Goal: Complete application form

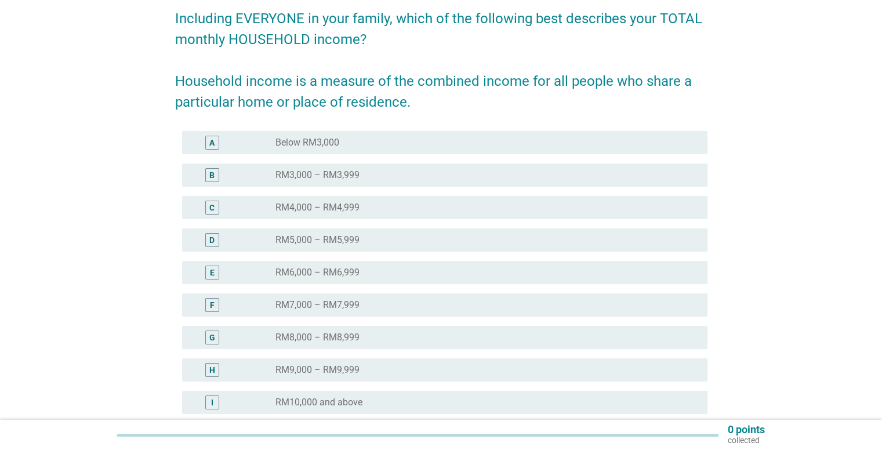
scroll to position [116, 0]
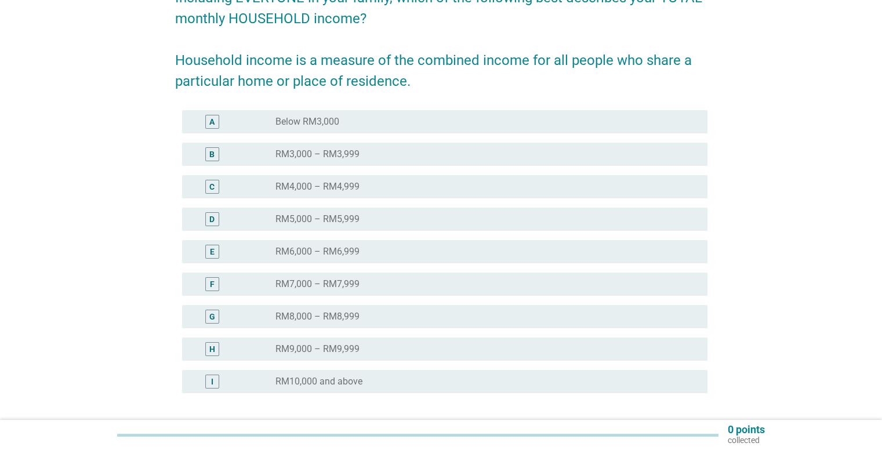
click at [346, 310] on div "radio_button_unchecked RM8,000 – RM8,999" at bounding box center [486, 317] width 422 height 14
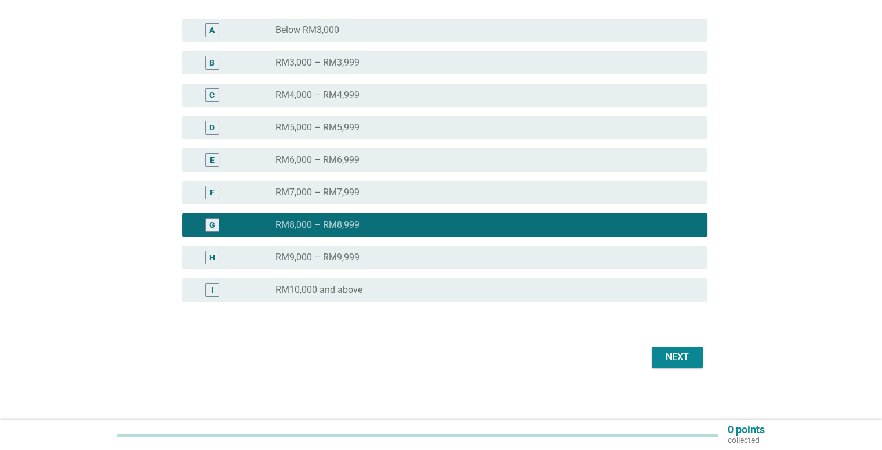
scroll to position [211, 0]
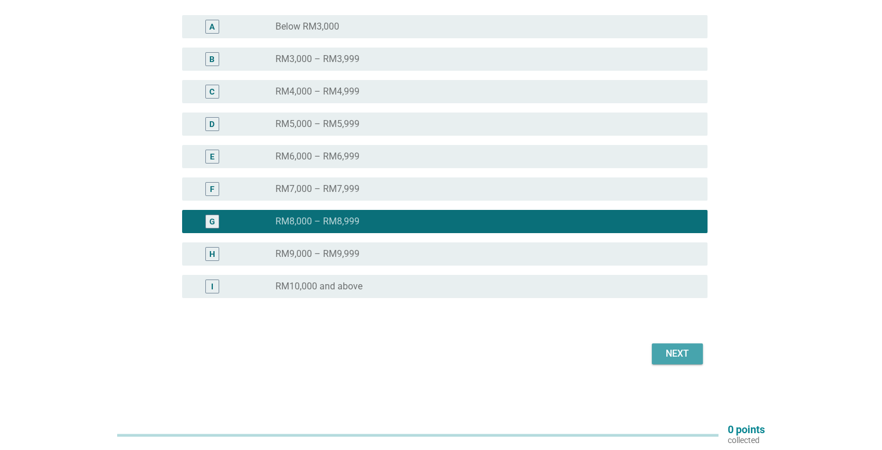
click at [682, 351] on div "Next" at bounding box center [677, 354] width 32 height 14
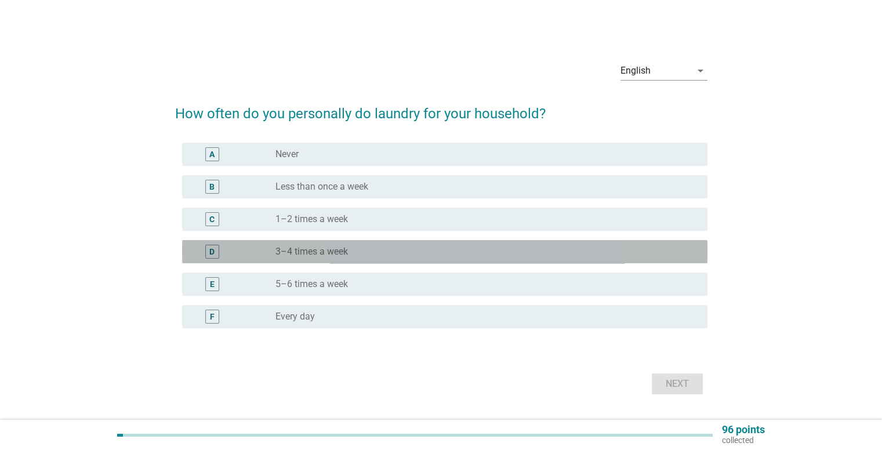
click at [322, 256] on label "3–4 times a week" at bounding box center [311, 252] width 72 height 12
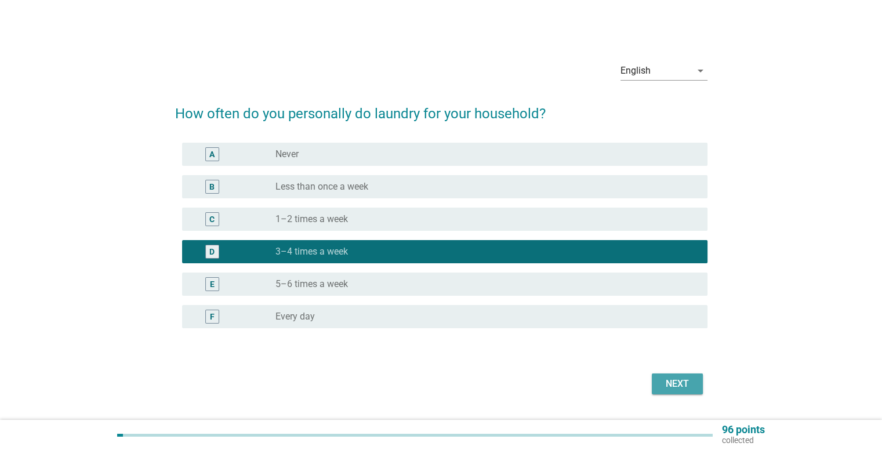
click at [669, 379] on div "Next" at bounding box center [677, 384] width 32 height 14
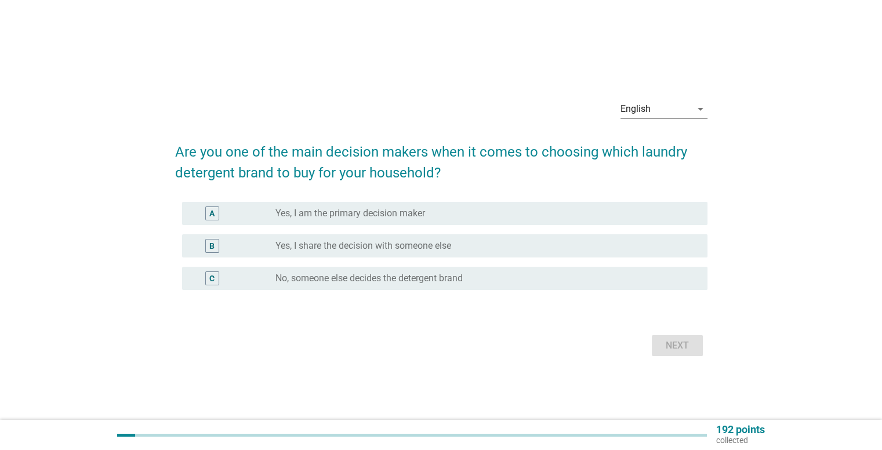
click at [312, 218] on label "Yes, I am the primary decision maker" at bounding box center [350, 214] width 150 height 12
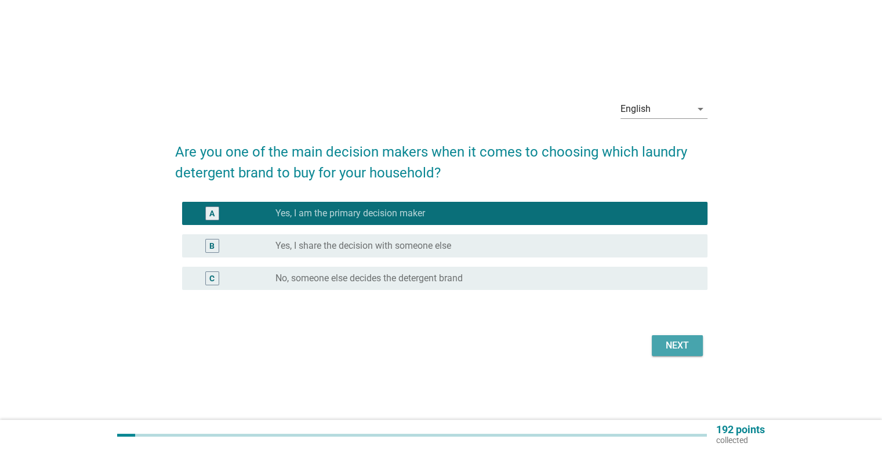
click at [670, 344] on div "Next" at bounding box center [677, 346] width 32 height 14
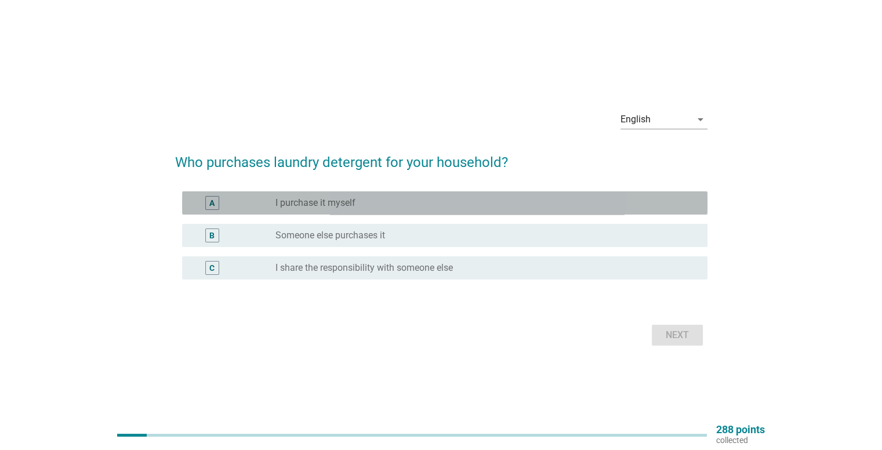
click at [297, 206] on label "I purchase it myself" at bounding box center [315, 203] width 80 height 12
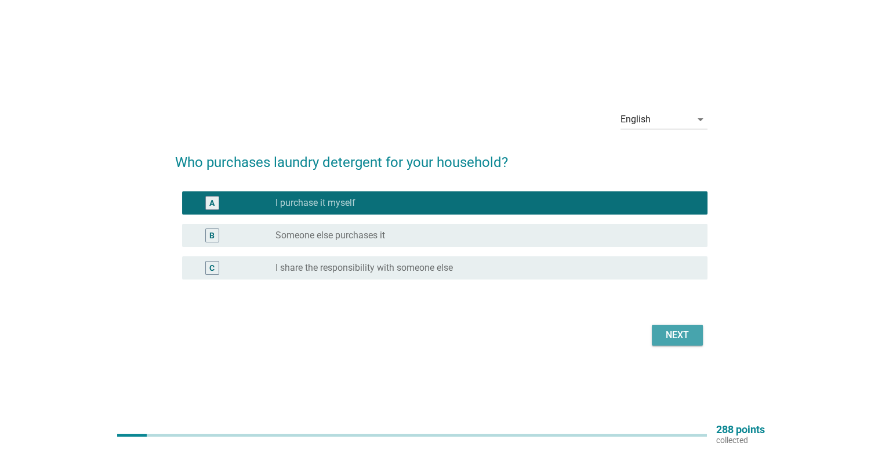
click at [653, 326] on button "Next" at bounding box center [677, 335] width 51 height 21
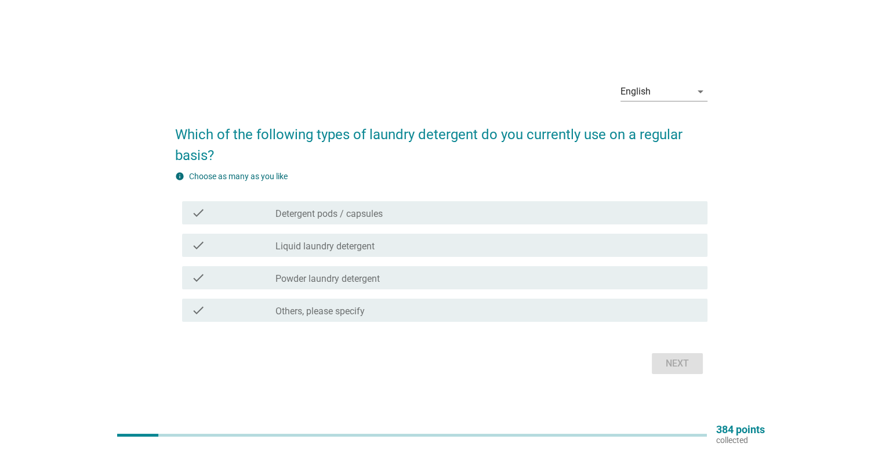
click at [342, 243] on label "Liquid laundry detergent" at bounding box center [324, 247] width 99 height 12
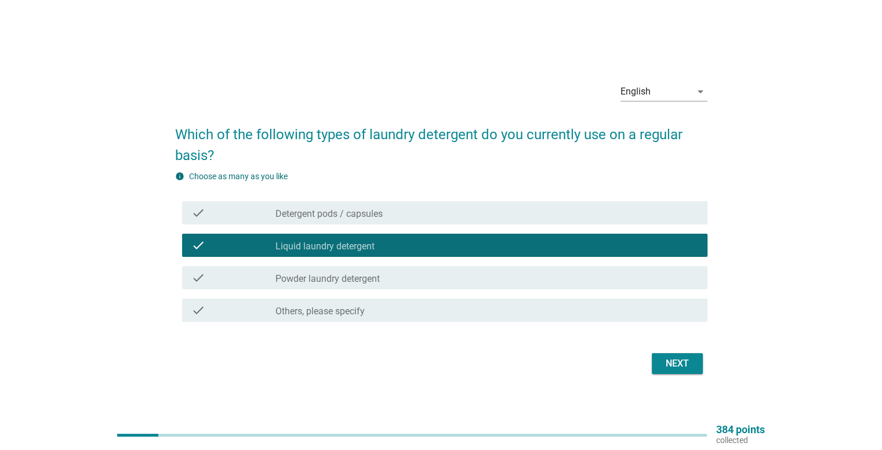
click at [695, 367] on button "Next" at bounding box center [677, 363] width 51 height 21
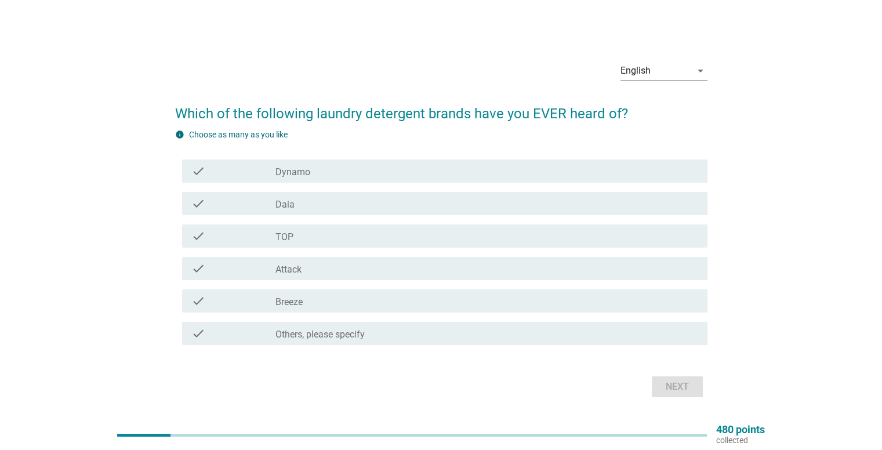
click at [304, 176] on label "Dynamo" at bounding box center [292, 172] width 35 height 12
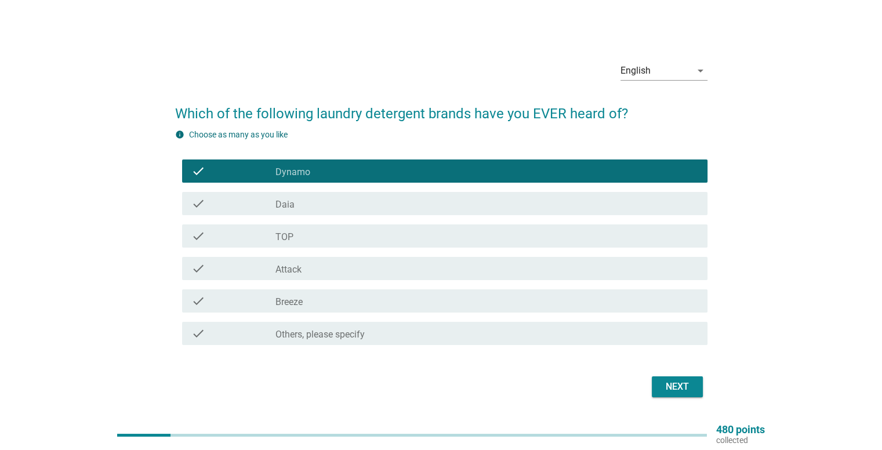
click at [296, 203] on div "check_box_outline_blank Daia" at bounding box center [486, 203] width 422 height 14
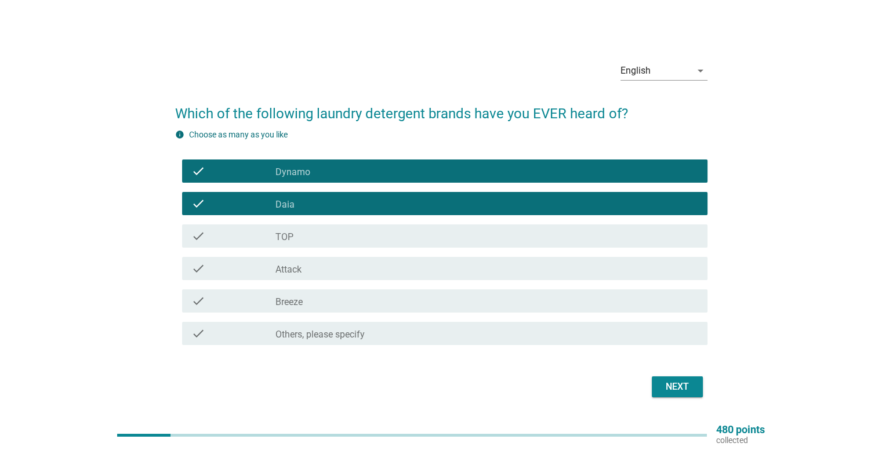
click at [301, 237] on div "check_box_outline_blank TOP" at bounding box center [486, 236] width 422 height 14
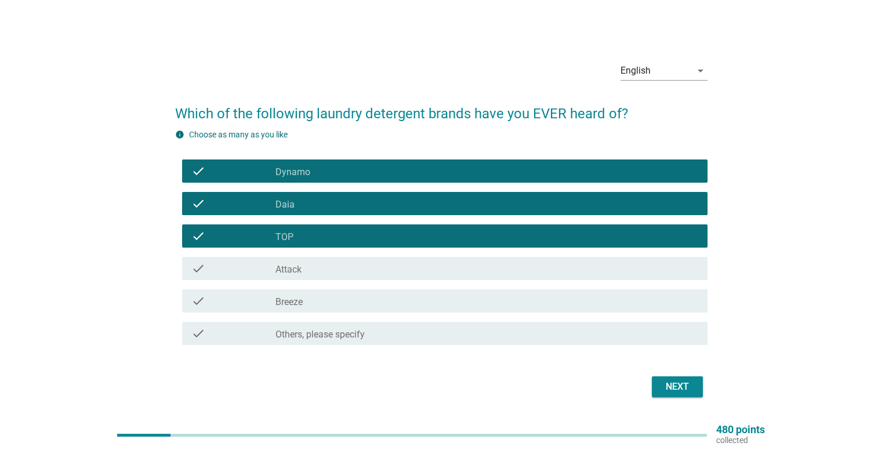
click at [307, 267] on div "check_box_outline_blank Attack" at bounding box center [486, 268] width 422 height 14
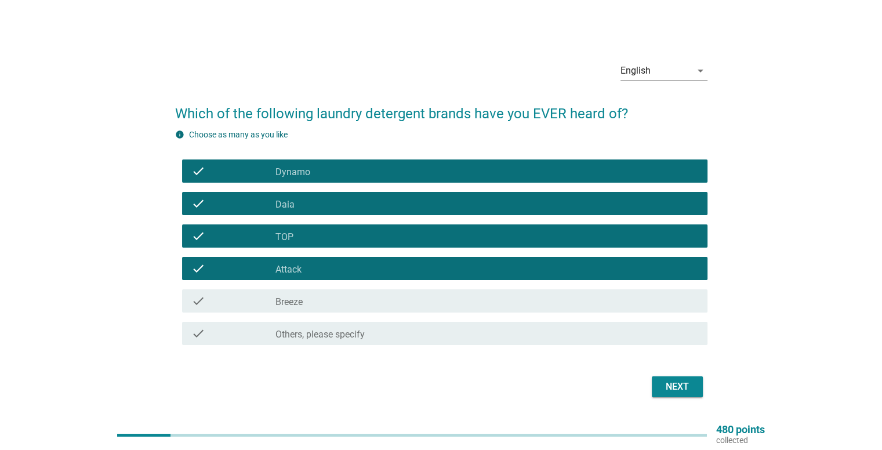
click at [310, 301] on div "check_box_outline_blank Breeze" at bounding box center [486, 301] width 422 height 14
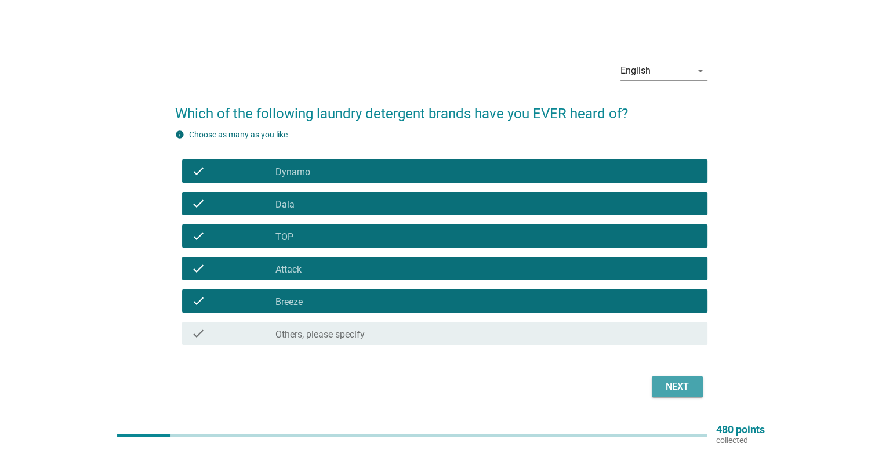
click at [671, 385] on div "Next" at bounding box center [677, 387] width 32 height 14
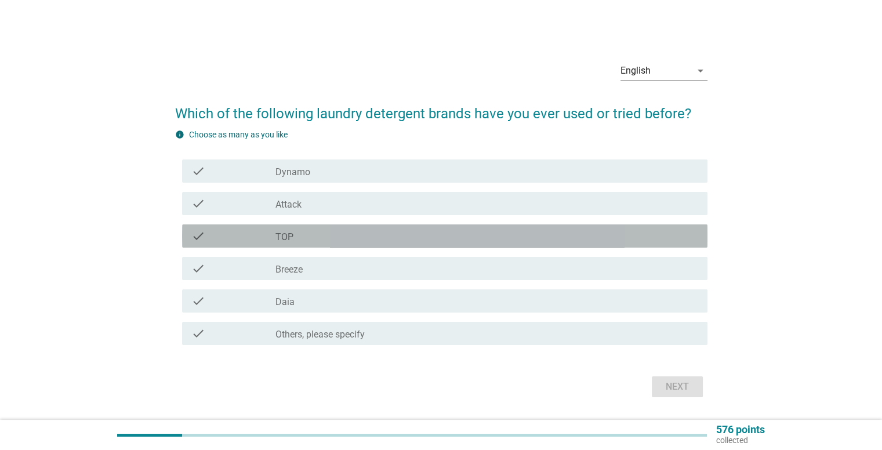
click at [322, 233] on div "check_box_outline_blank TOP" at bounding box center [486, 236] width 422 height 14
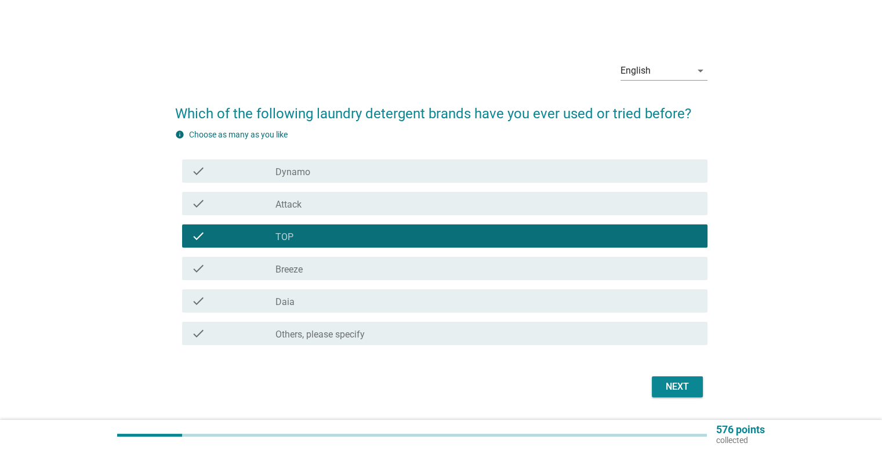
click at [312, 270] on div "check_box_outline_blank Breeze" at bounding box center [486, 268] width 422 height 14
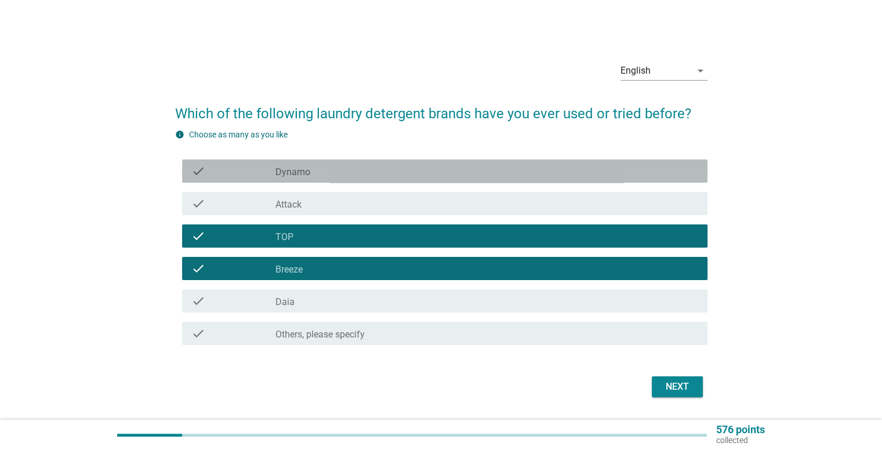
click at [324, 171] on div "check_box_outline_blank Dynamo" at bounding box center [486, 171] width 422 height 14
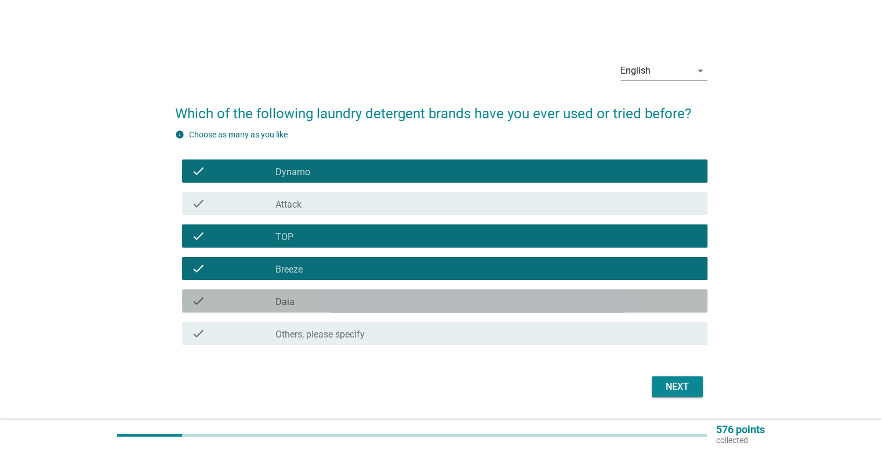
click at [312, 300] on div "check_box_outline_blank Daia" at bounding box center [486, 301] width 422 height 14
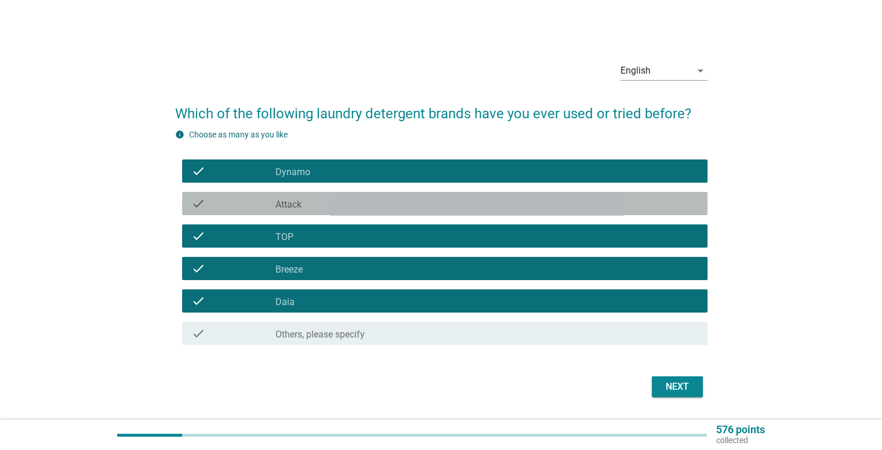
click at [336, 205] on div "check_box_outline_blank Attack" at bounding box center [486, 203] width 422 height 14
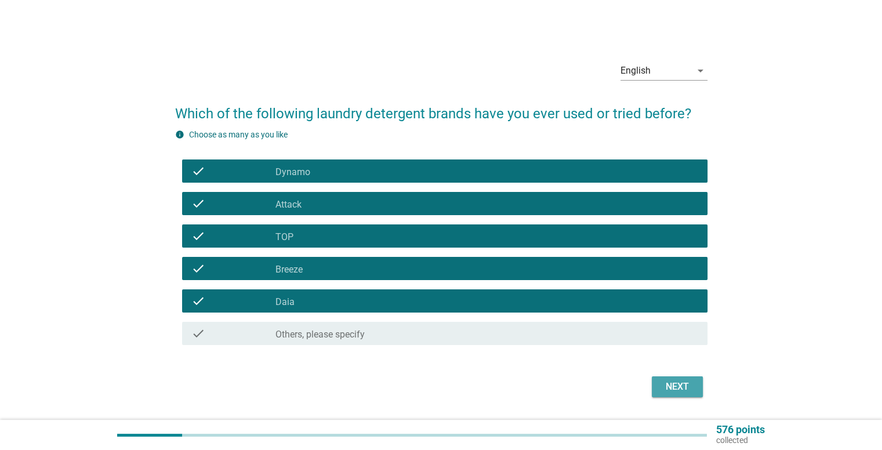
click at [678, 386] on div "Next" at bounding box center [677, 387] width 32 height 14
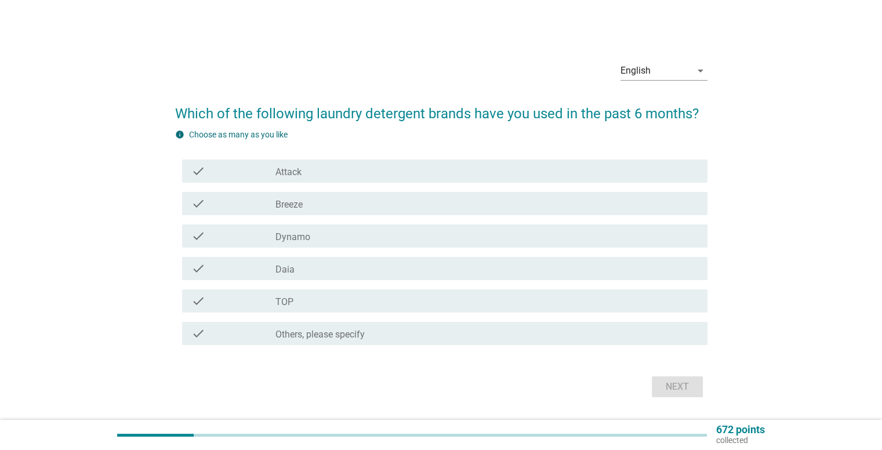
click at [311, 299] on div "check_box TOP" at bounding box center [486, 301] width 422 height 14
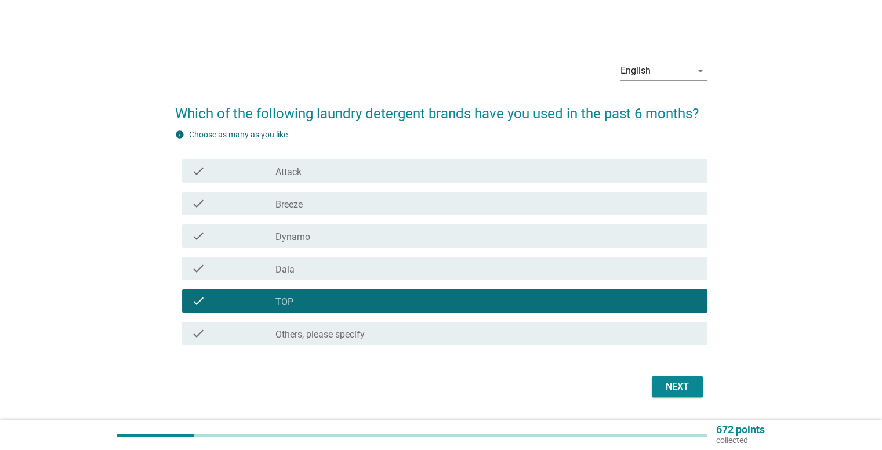
click at [317, 205] on div "check_box Breeze" at bounding box center [486, 203] width 422 height 14
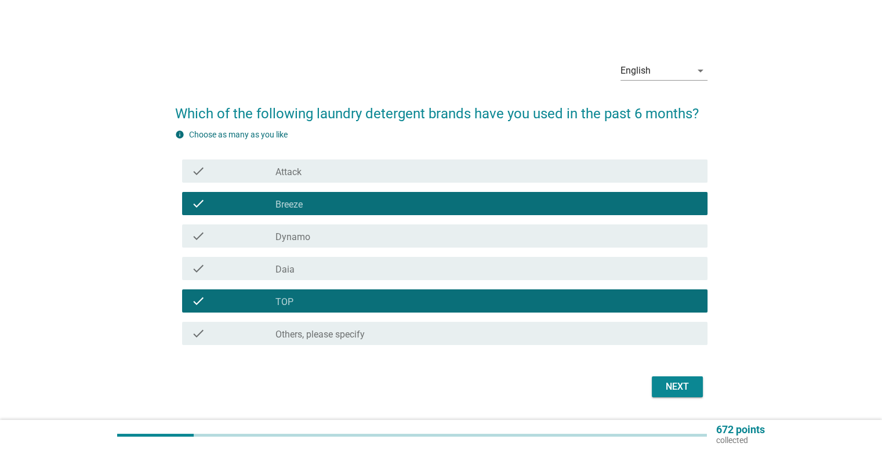
click at [322, 268] on div "check_box Daia" at bounding box center [486, 268] width 422 height 14
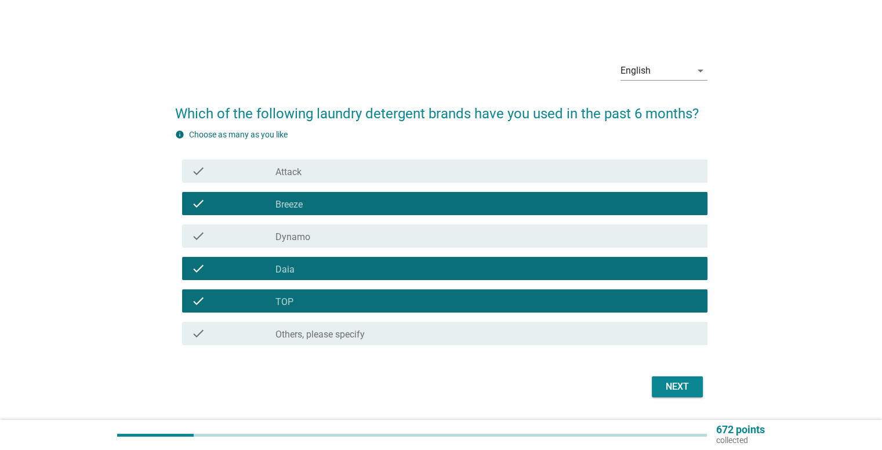
click at [679, 386] on div "Next" at bounding box center [677, 387] width 32 height 14
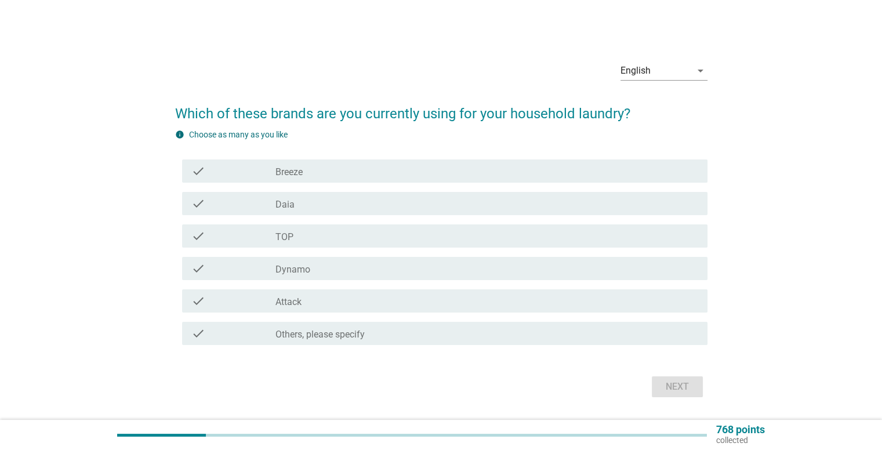
click at [332, 179] on div "check check_box Breeze" at bounding box center [444, 170] width 525 height 23
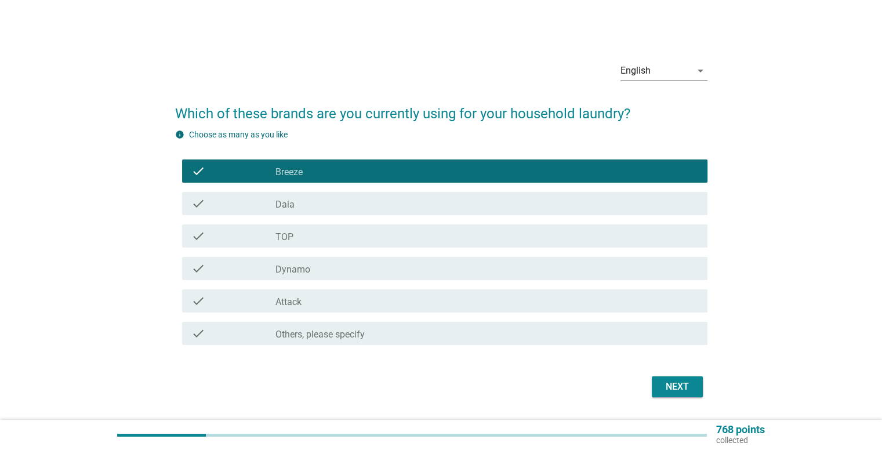
click at [318, 239] on div "check_box TOP" at bounding box center [486, 236] width 422 height 14
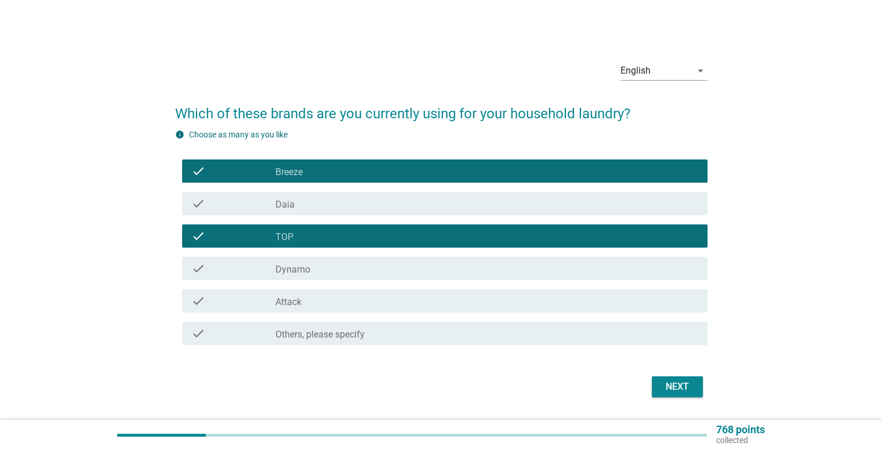
click at [678, 376] on button "Next" at bounding box center [677, 386] width 51 height 21
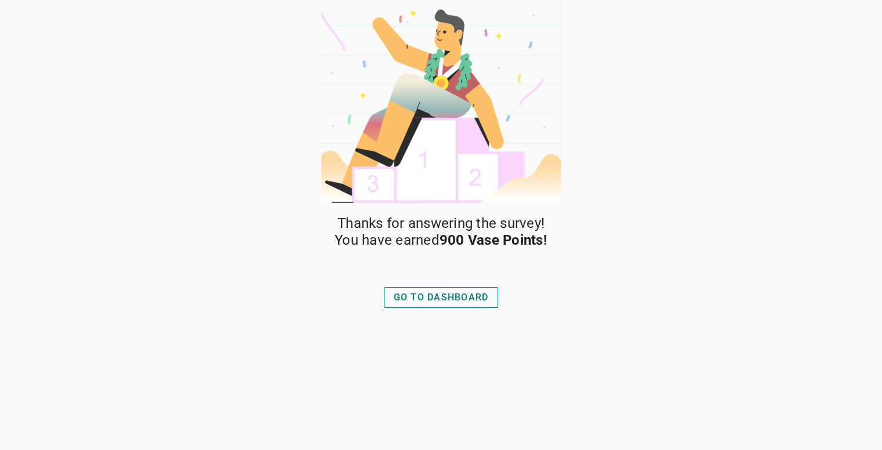
click at [428, 303] on div "GO TO DASHBOARD" at bounding box center [441, 297] width 95 height 14
